Goal: Task Accomplishment & Management: Manage account settings

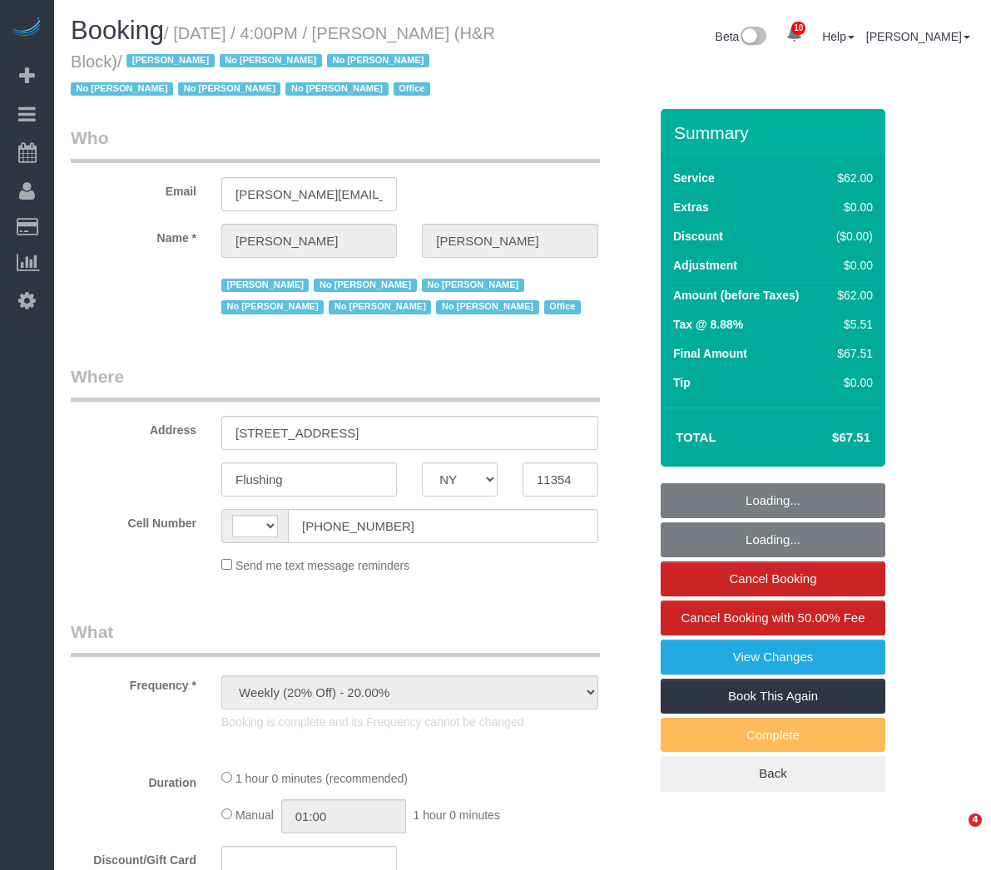
select select "NY"
select select "number:89"
select select "number:90"
select select "number:15"
select select "number:5"
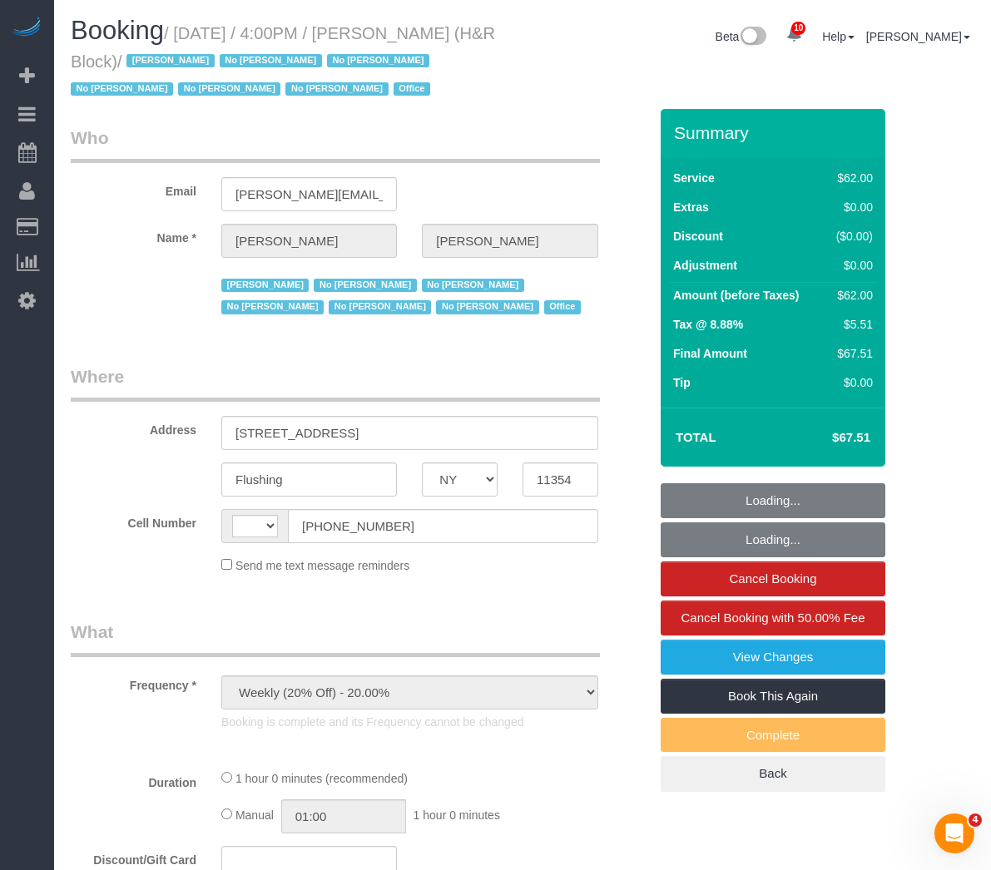
select select "string:US"
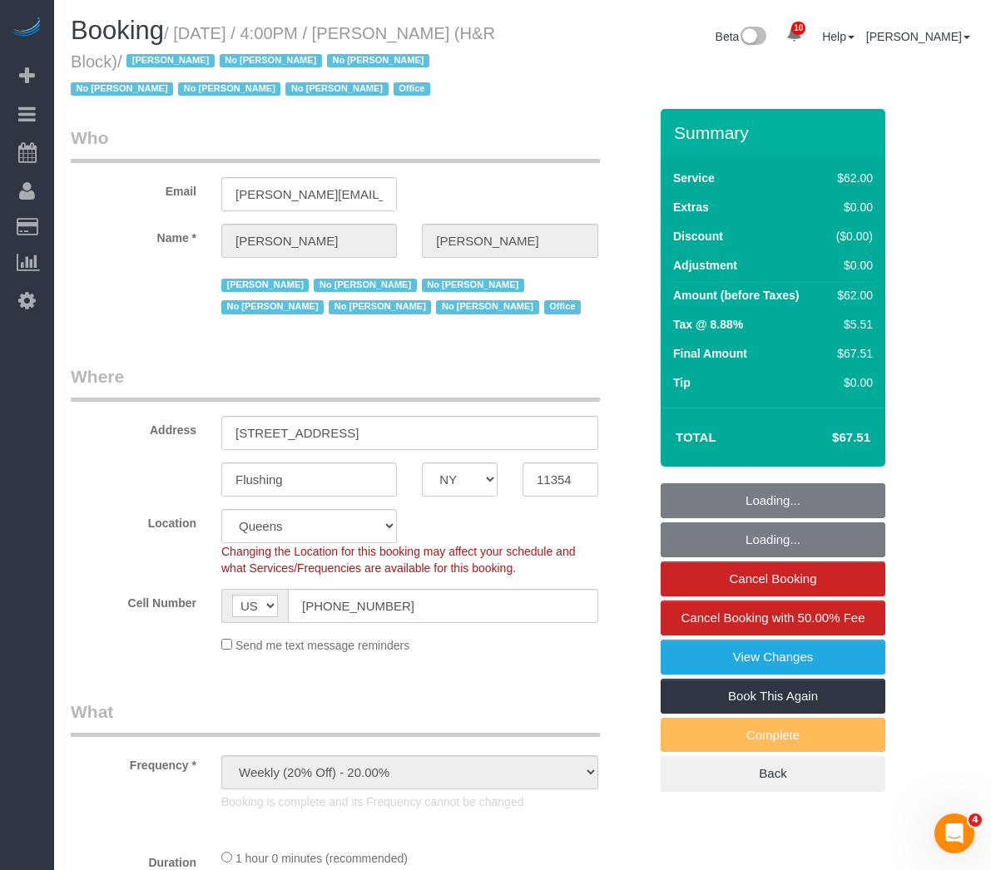
select select "spot1"
select select "object:1355"
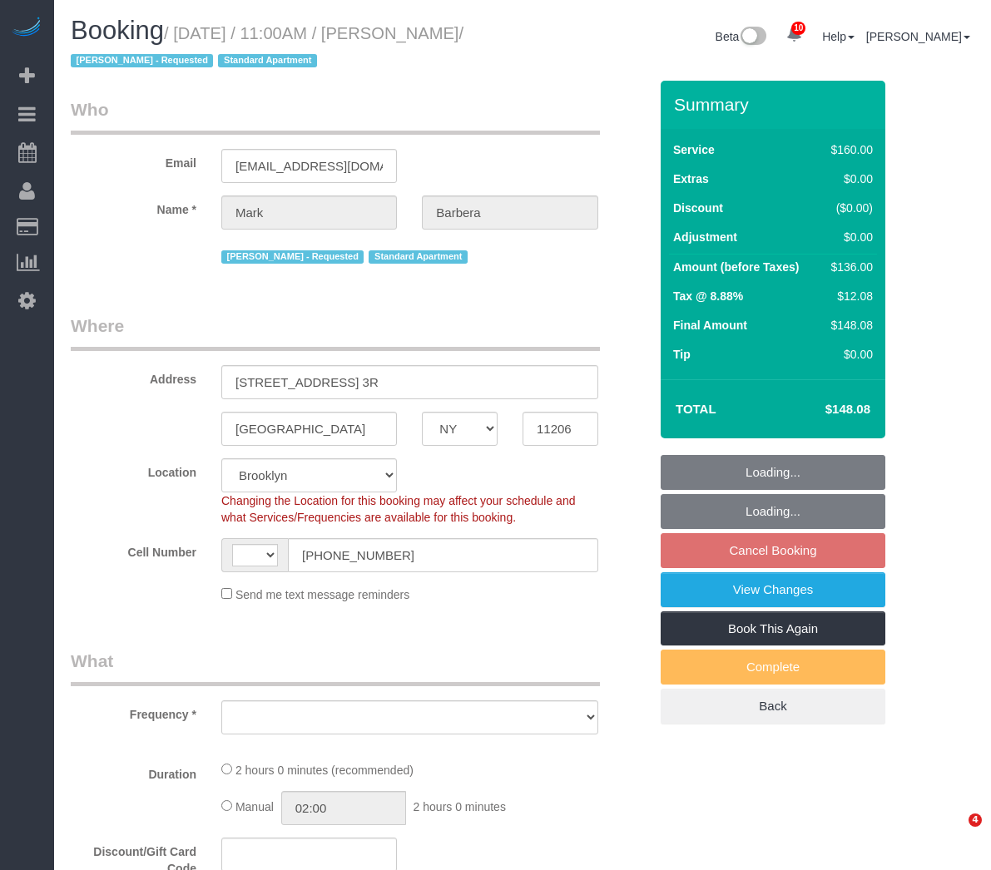
select select "NY"
select select "string:[GEOGRAPHIC_DATA]"
select select "object:469"
select select "string:stripe-pm_1Mo8EL4VGloSiKo7RoYxd5JT"
select select "number:89"
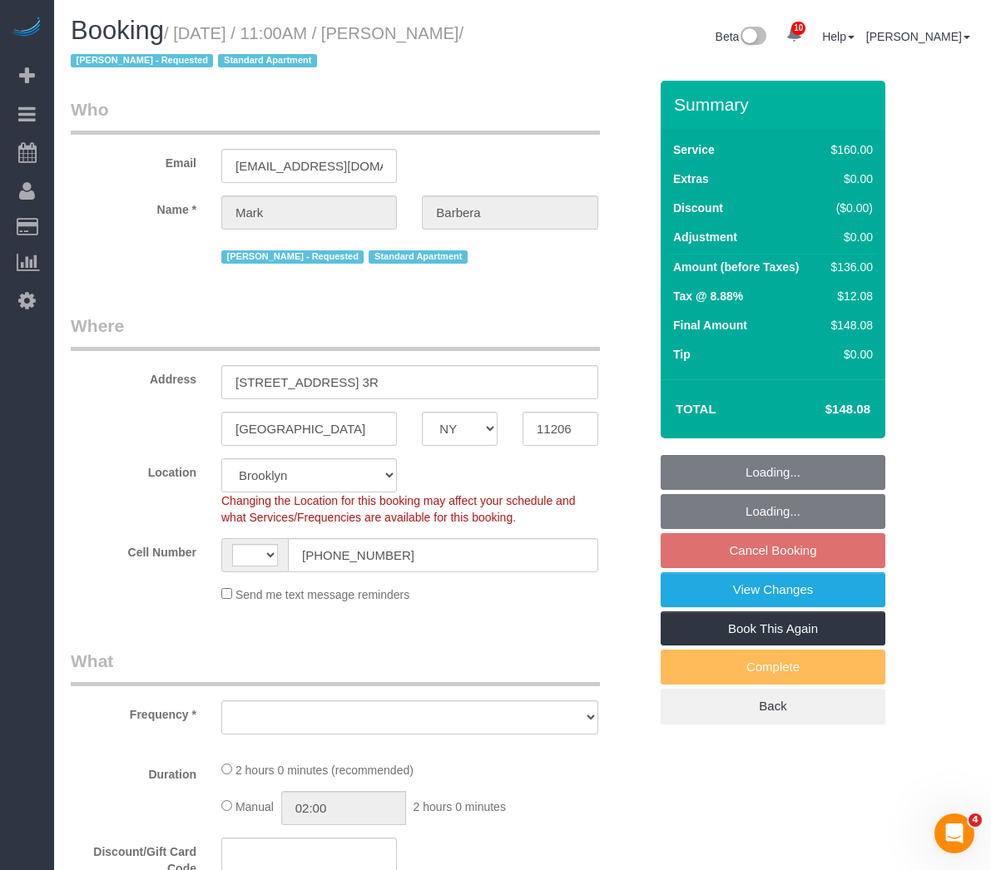
select select "number:90"
select select "number:15"
select select "number:5"
select select "object:865"
select select "spot4"
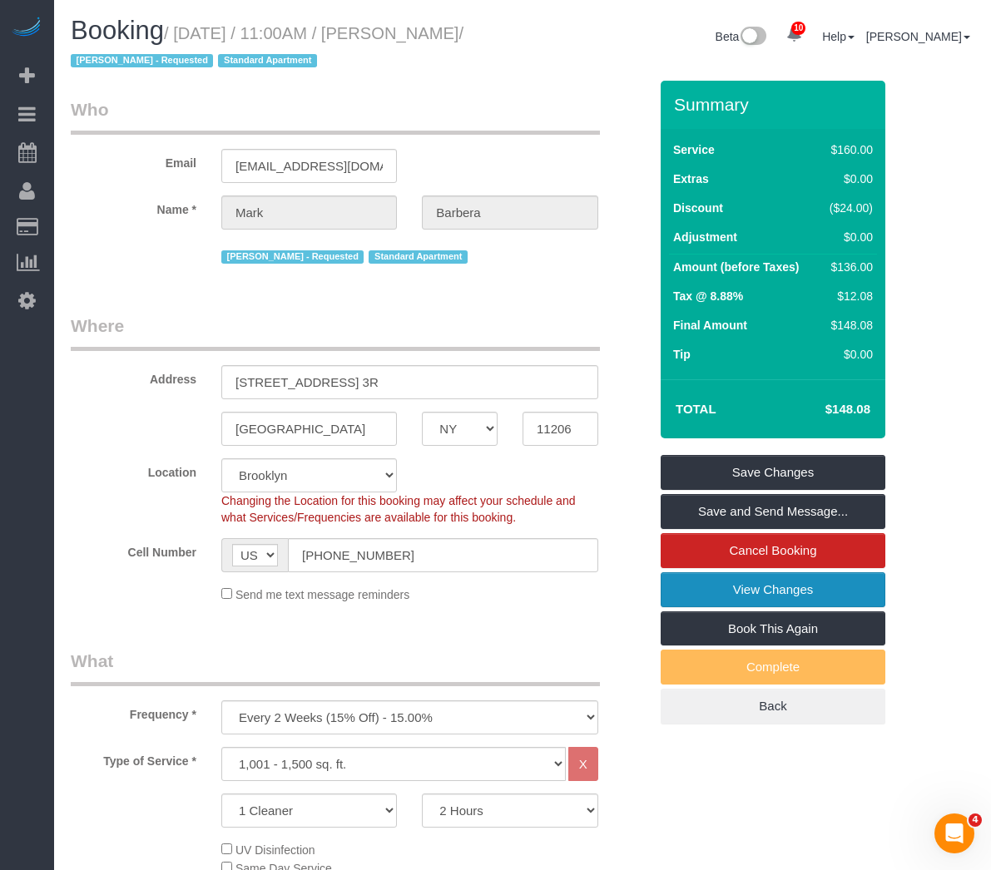
click at [733, 599] on link "View Changes" at bounding box center [773, 589] width 225 height 35
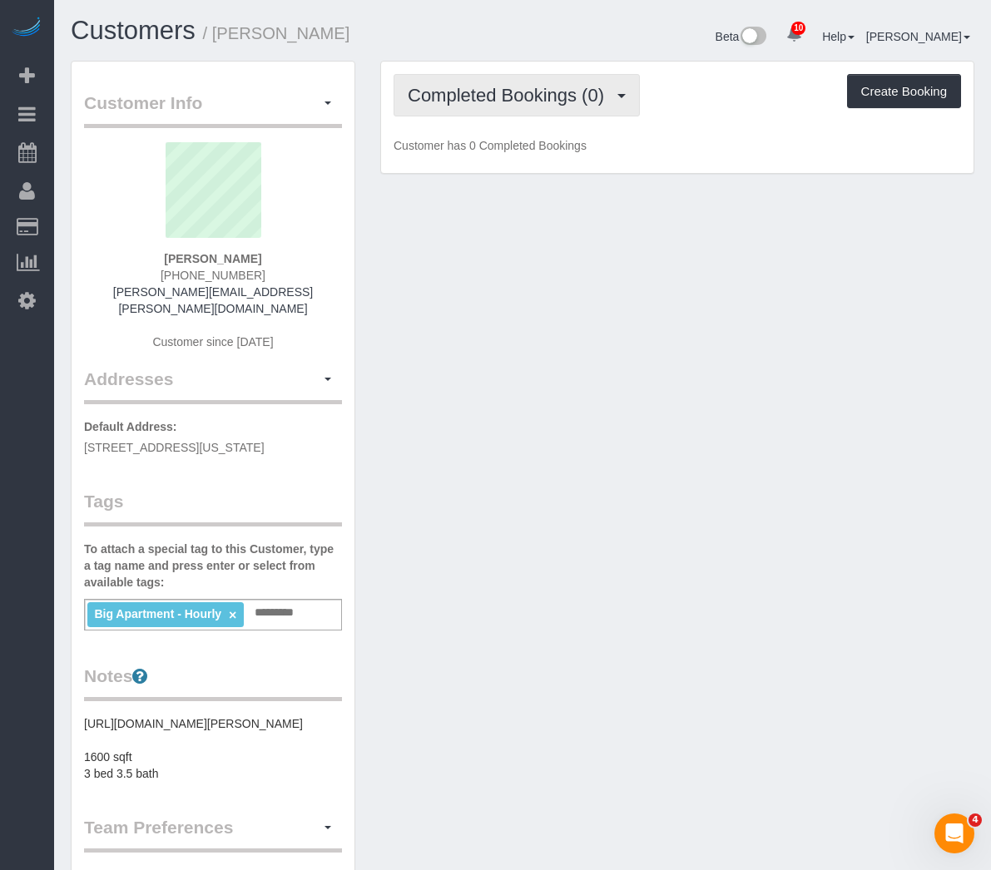
click at [538, 101] on span "Completed Bookings (0)" at bounding box center [510, 95] width 205 height 21
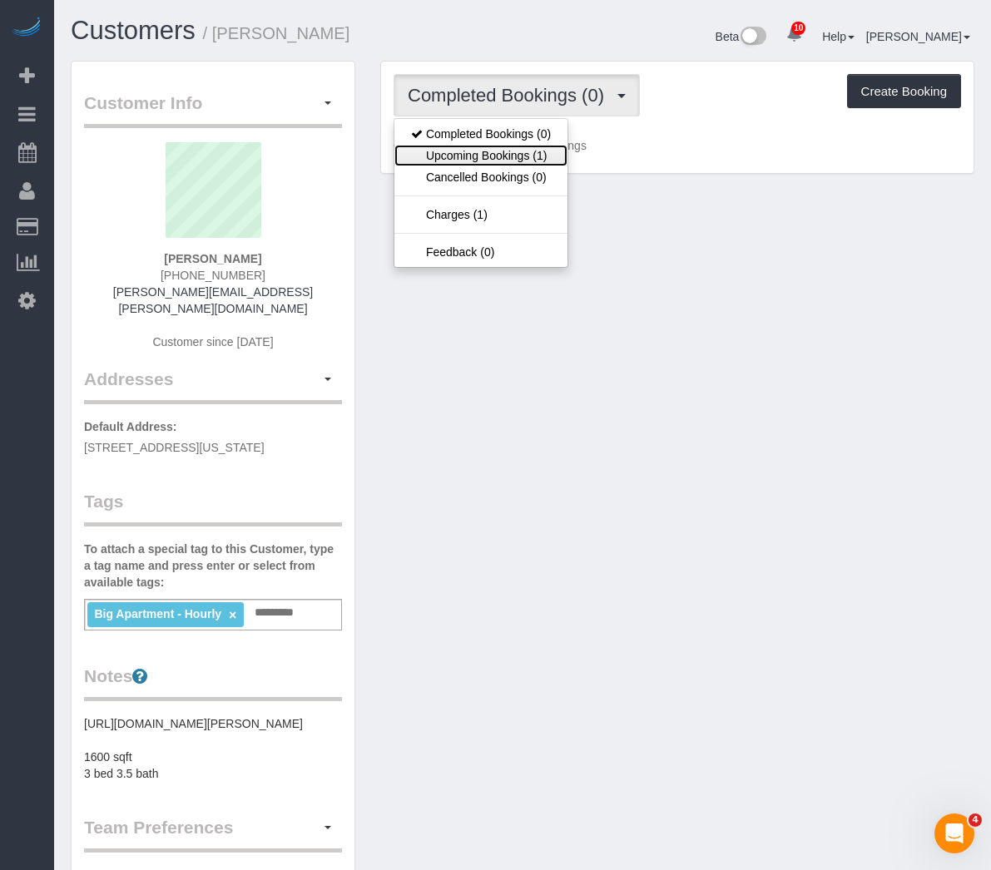
click at [510, 156] on link "Upcoming Bookings (1)" at bounding box center [480, 156] width 173 height 22
